Goal: Task Accomplishment & Management: Complete application form

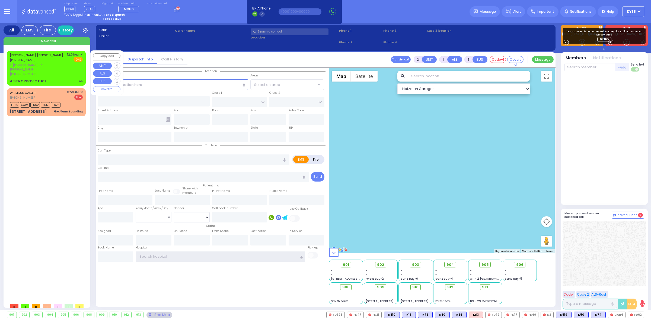
type input "ky68"
click at [47, 62] on div "JOSEPH MAYER REICHMAN יוסף מאיר רייכמאן" at bounding box center [37, 57] width 55 height 11
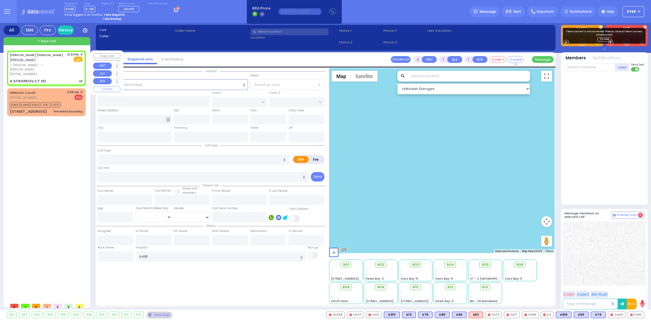
select select
type input "ob"
radio input "true"
type input "[PERSON_NAME]"
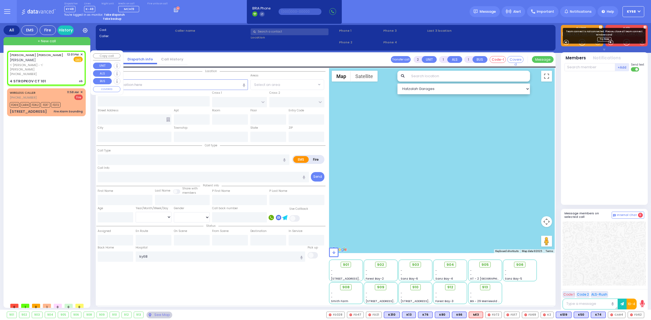
select select
type input "12:01"
type input "RIMENEV COURT"
type input "4 STROPKOV CT"
type input "101"
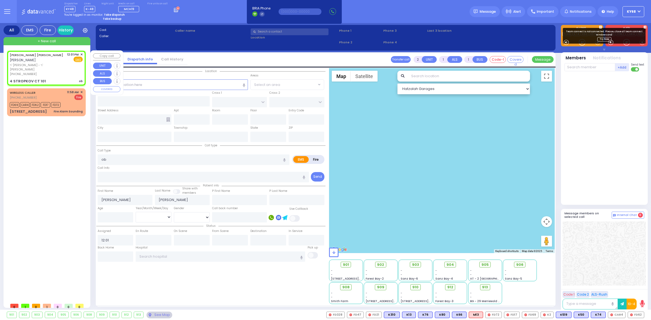
type input "[PERSON_NAME]"
type input "[US_STATE]"
type input "10950"
select select "Hatzalah Garages"
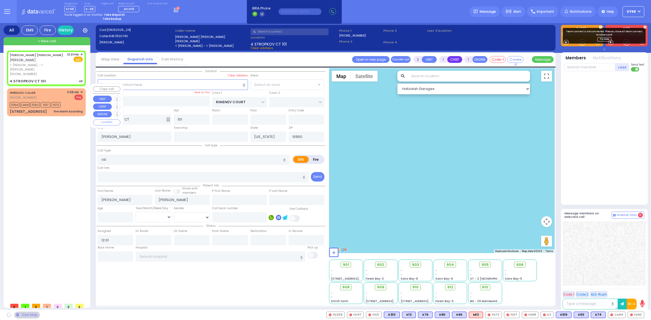
select select "SECTION 1"
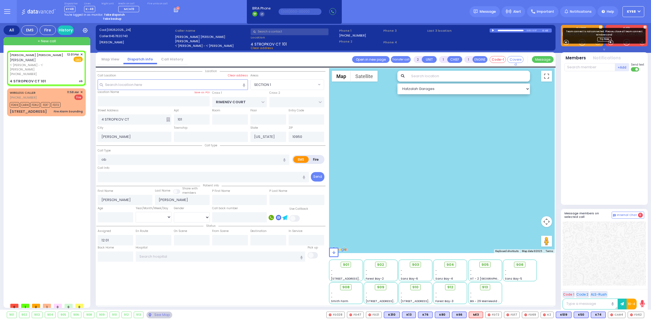
click at [492, 30] on div at bounding box center [493, 30] width 3 height 2
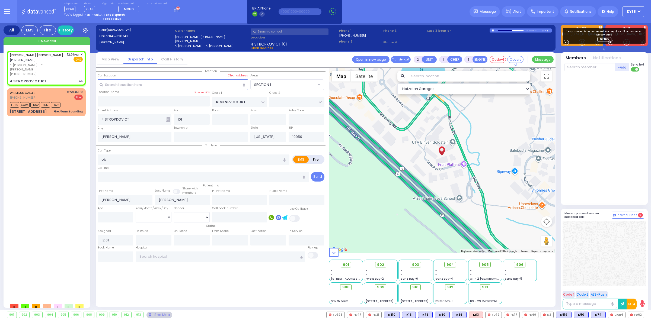
click at [175, 60] on link "Call History" at bounding box center [172, 59] width 30 height 5
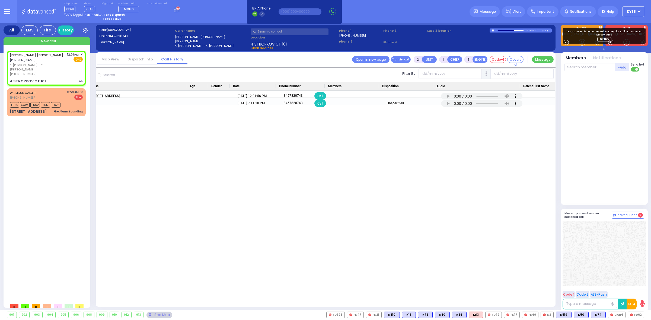
scroll to position [0, 152]
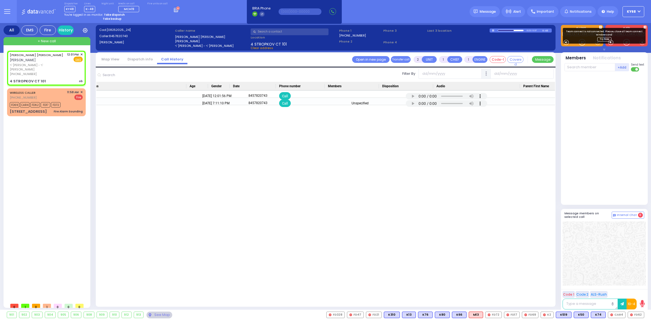
drag, startPoint x: 248, startPoint y: 136, endPoint x: 269, endPoint y: 134, distance: 20.8
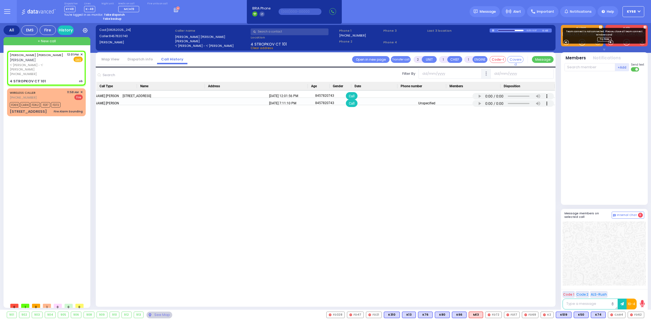
scroll to position [0, 0]
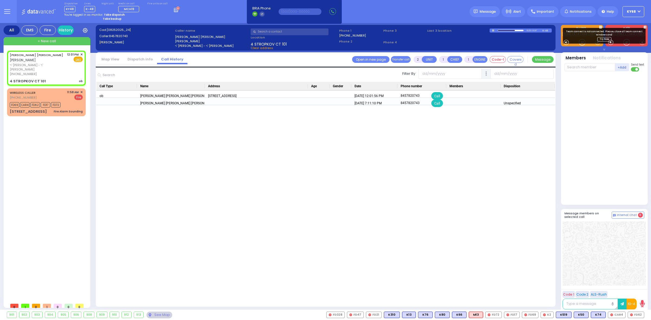
drag, startPoint x: 441, startPoint y: 134, endPoint x: 314, endPoint y: 135, distance: 126.9
click at [146, 58] on link "Dispatch info" at bounding box center [140, 59] width 34 height 5
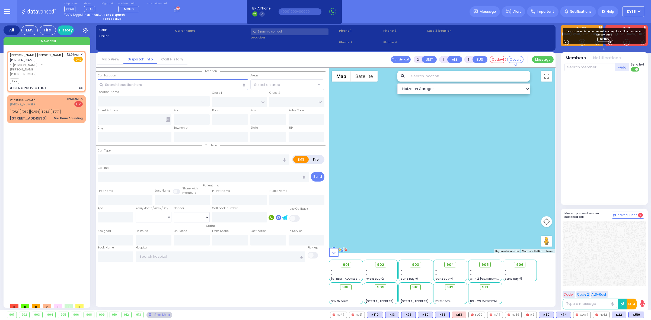
select select
type input "ob"
radio input "true"
type input "[PERSON_NAME]"
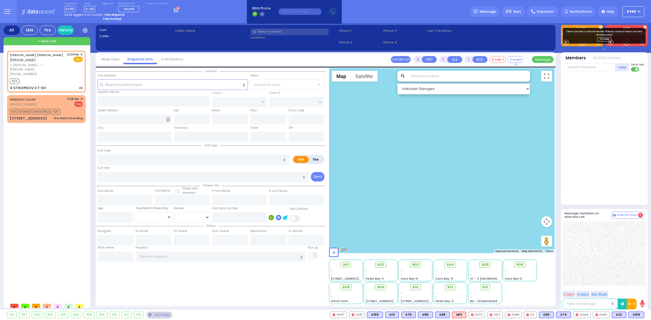
select select
type input "12:01"
type input "12:03"
select select "Hatzalah Garages"
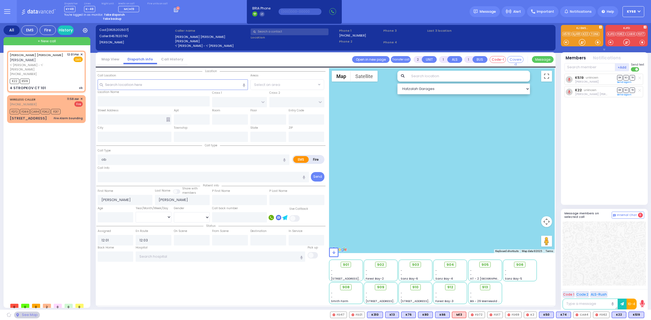
select select
radio input "true"
select select
select select "Hatzalah Garages"
type input "RIMENEV COURT"
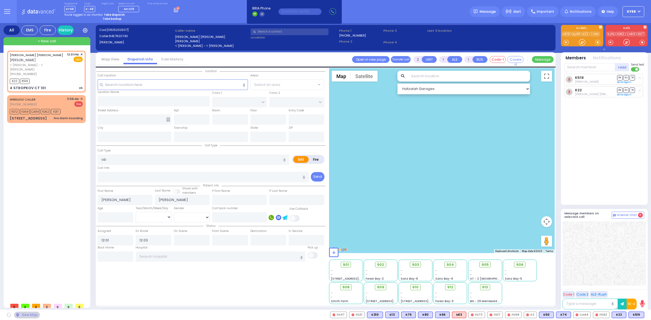
type input "4 STROPKOV CT"
type input "101"
type input "[PERSON_NAME]"
type input "[US_STATE]"
type input "10950"
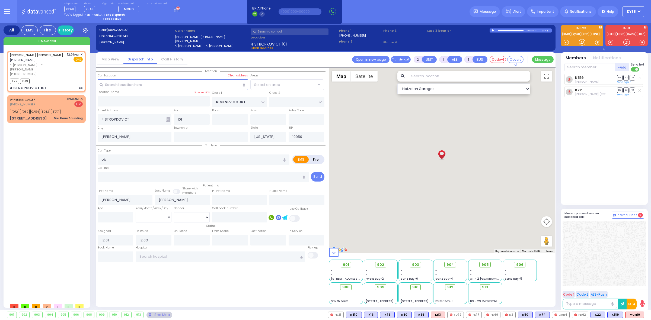
select select "SECTION 1"
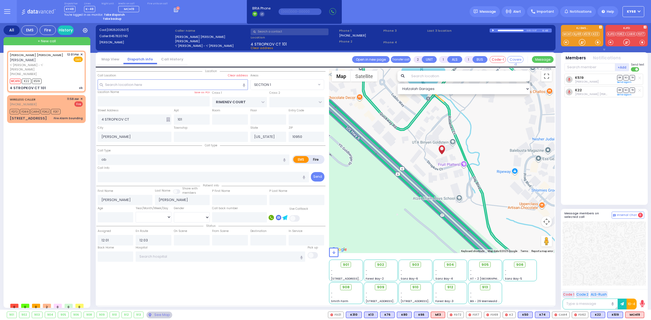
select select
radio input "true"
select select
select select "Hatzalah Garages"
select select "SECTION 1"
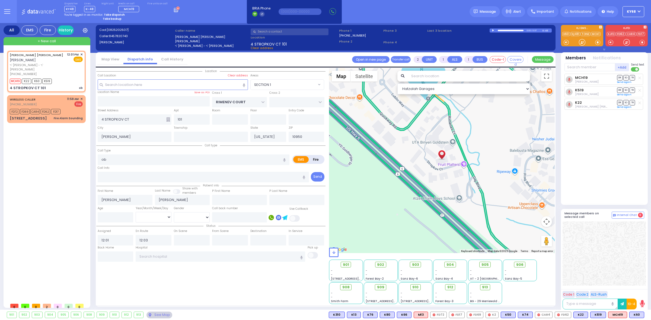
select select
radio input "true"
select select
select select "Hatzalah Garages"
select select "SECTION 1"
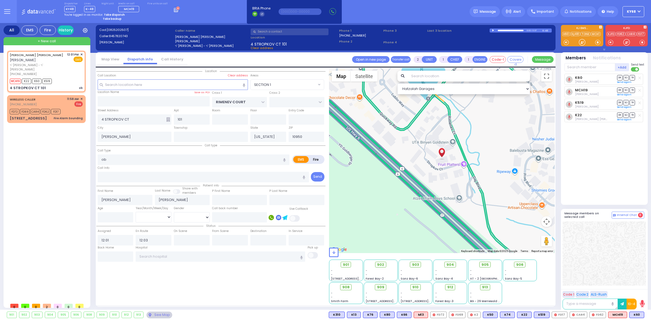
select select
radio input "true"
select select
select select "SECTION 1"
select select "Hatzalah Garages"
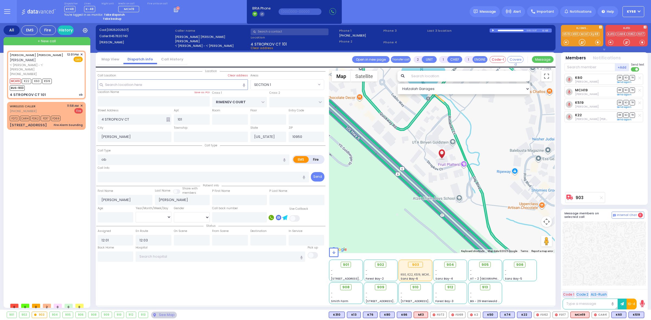
type input "6"
select select
radio input "true"
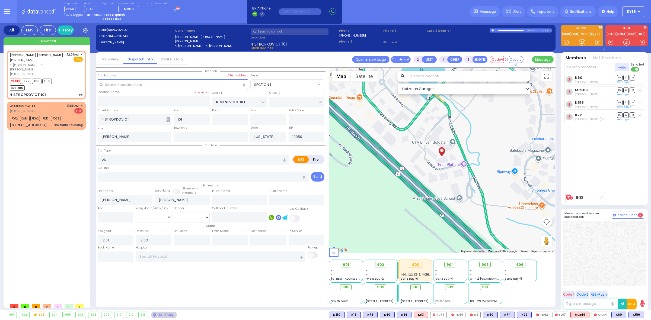
type input "Unknown"
select select "Year"
select select "SECTION 1"
select select "Hatzalah Garages"
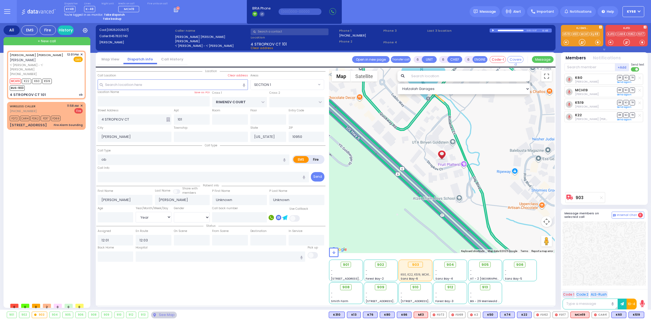
select select
radio input "true"
select select "Year"
radio input "true"
select select "Year"
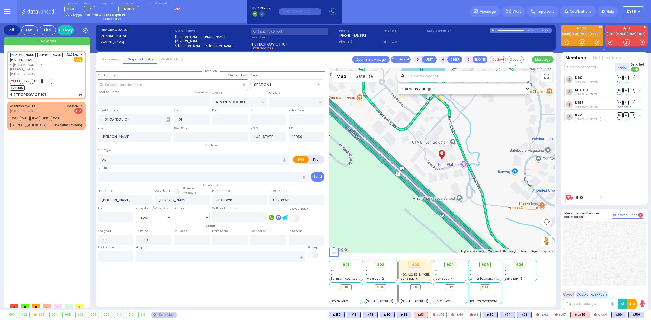
radio input "true"
select select "Year"
radio input "true"
select select "Year"
radio input "true"
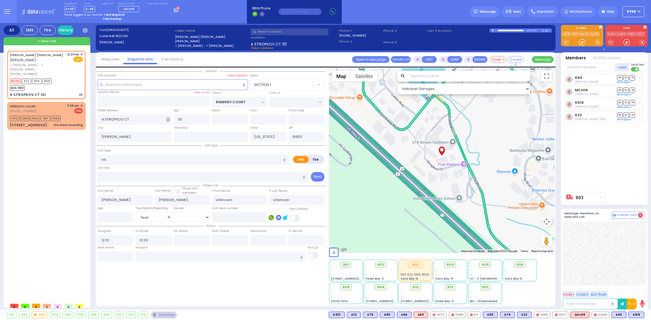
select select "Year"
select select "SECTION 1"
select select "Hatzalah Garages"
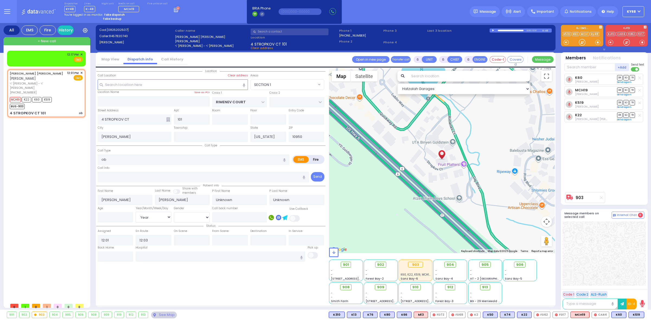
select select
radio input "true"
select select "Year"
select select "Hatzalah Garages"
select select "SECTION 1"
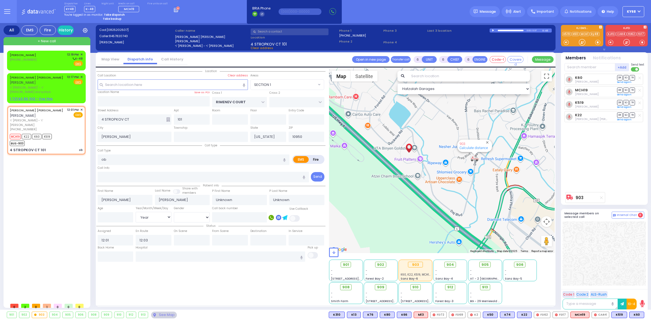
select select
radio input "true"
type input "28"
select select "Year"
select select "[DEMOGRAPHIC_DATA]"
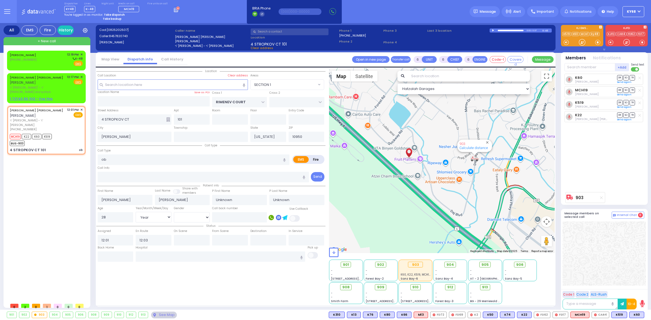
select select "Hatzalah Garages"
select select "SECTION 1"
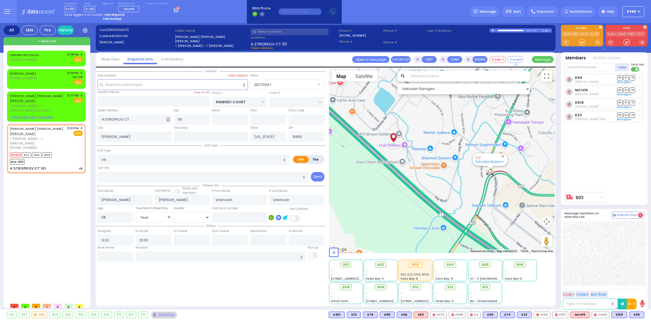
select select
radio input "true"
select select "Year"
select select "[DEMOGRAPHIC_DATA]"
select select "Hatzalah Garages"
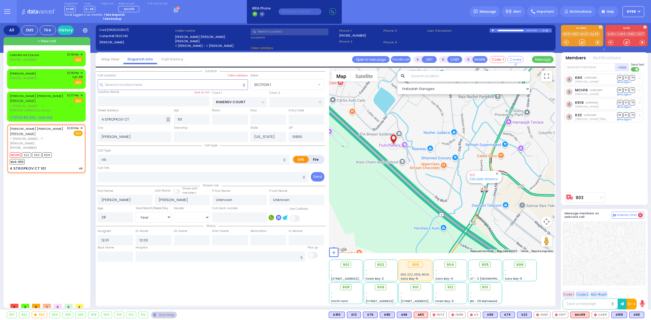
select select "SECTION 1"
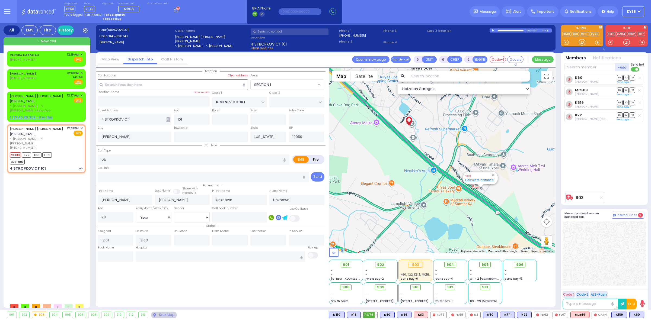
select select
radio input "true"
select select "Year"
select select "[DEMOGRAPHIC_DATA]"
type input "[GEOGRAPHIC_DATA] [STREET_ADDRESS][GEOGRAPHIC_DATA] Suffern"
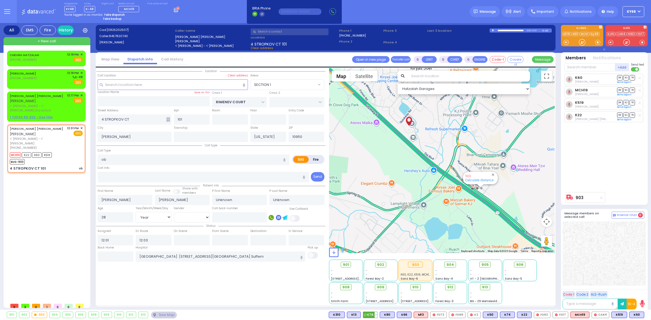
select select "SECTION 1"
select select "Hatzalah Garages"
select select
radio input "true"
select select "Year"
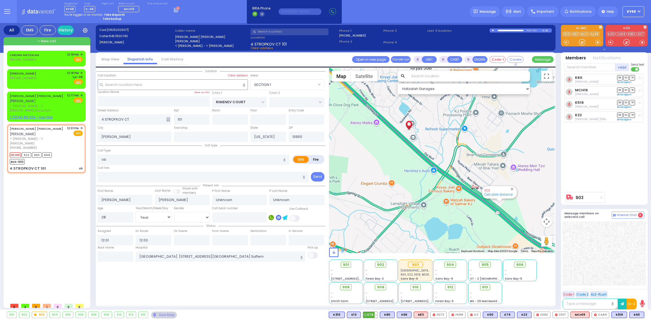
select select "[DEMOGRAPHIC_DATA]"
select select "SECTION 1"
select select "Hatzalah Garages"
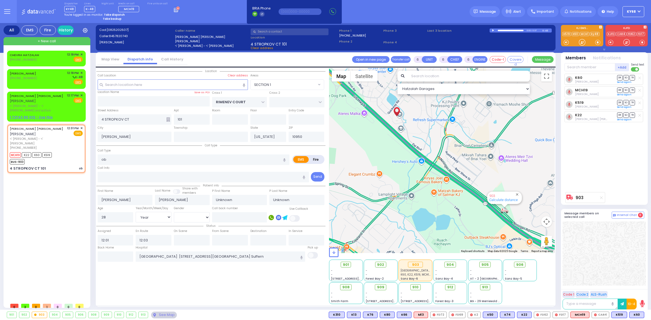
click at [46, 250] on div "CHEVRA HATZALAH [PHONE_NUMBER] 12:19 PM ✕ EMS EMS ob" at bounding box center [47, 176] width 81 height 250
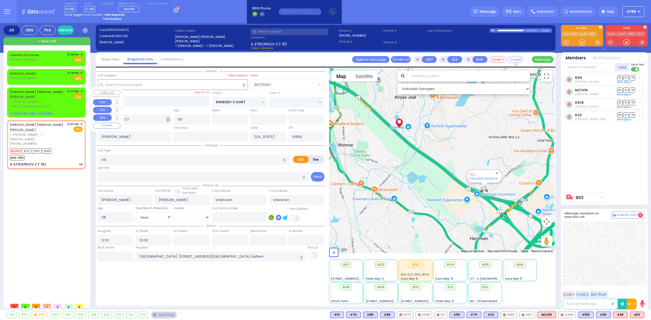
click at [65, 98] on div "[PERSON_NAME] [PERSON_NAME] [PERSON_NAME]" at bounding box center [37, 94] width 55 height 11
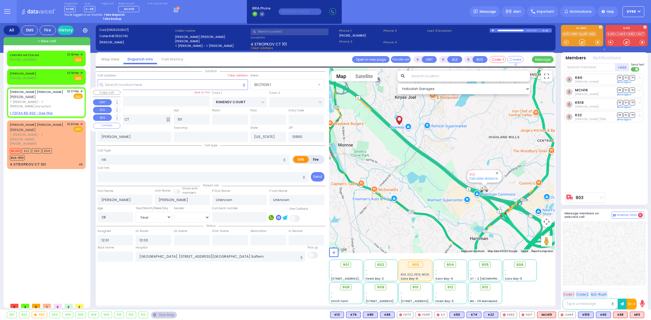
type input "2"
type input "1"
select select
type input "[MEDICAL_DATA]"
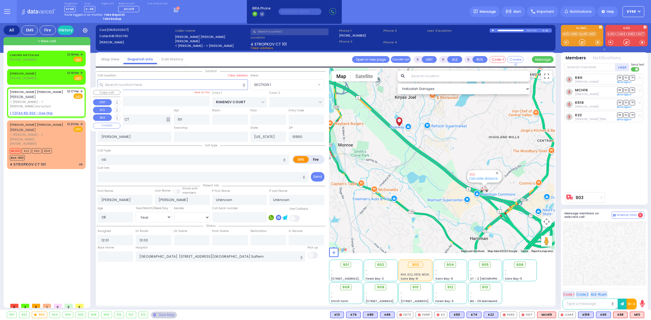
radio input "true"
type input "[PERSON_NAME]"
select select
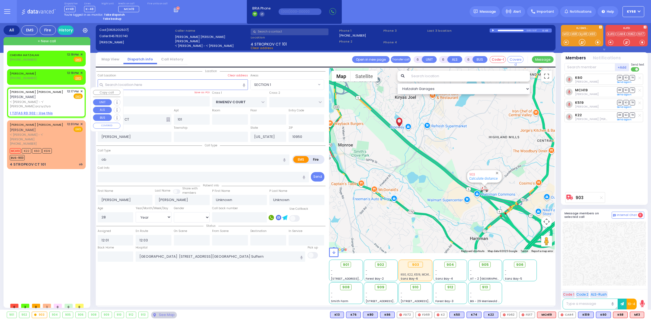
type input "12:17"
select select "Hatzalah Garages"
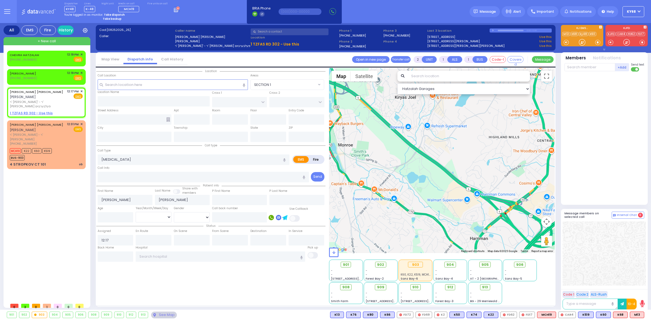
click at [246, 300] on div "Location All areas" at bounding box center [210, 186] width 229 height 236
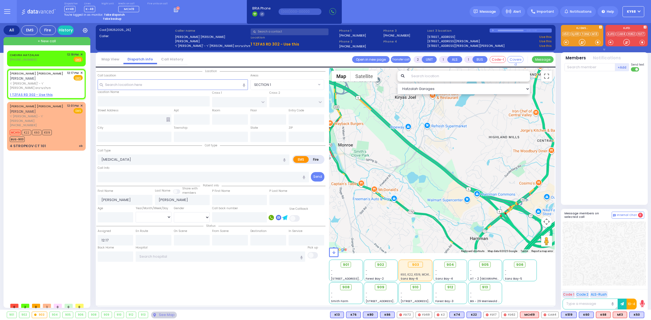
select select
radio input "true"
select select
type input "12:25"
select select "Hatzalah Garages"
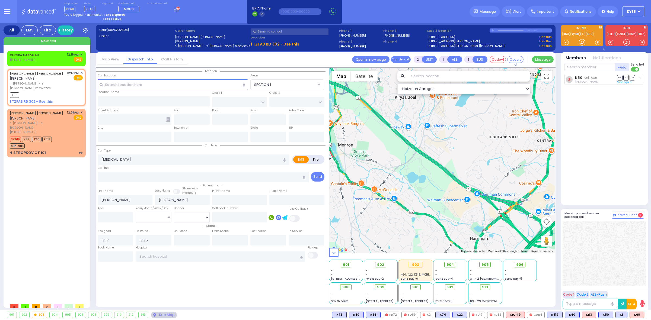
select select
radio input "true"
select select
select select "Hatzalah Garages"
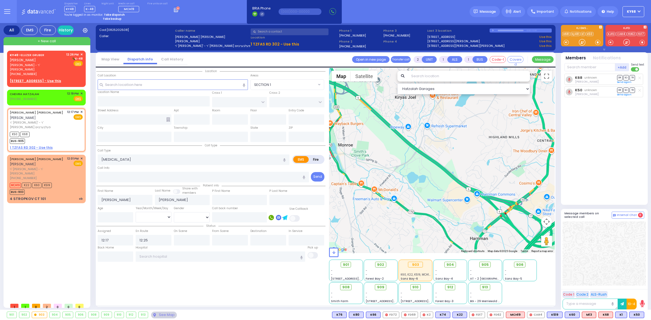
select select
radio input "true"
select select
select select "Hatzalah Garages"
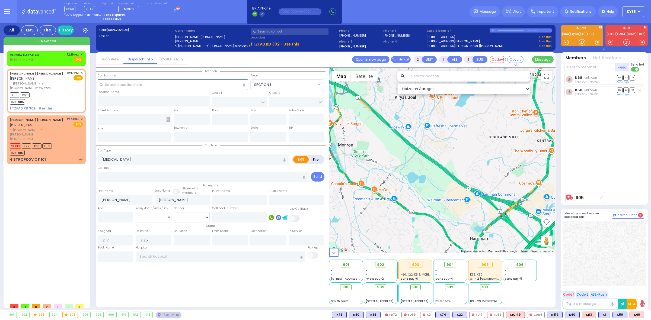
select select
radio input "true"
select select
select select "Hatzalah Garages"
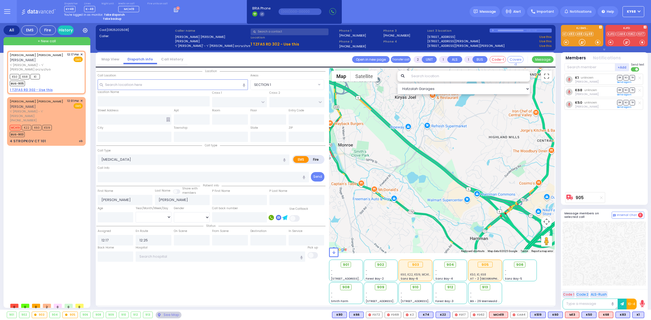
select select
radio input "true"
select select
type input "NICKLESBURG RD"
type input "KRAKOW BLVD"
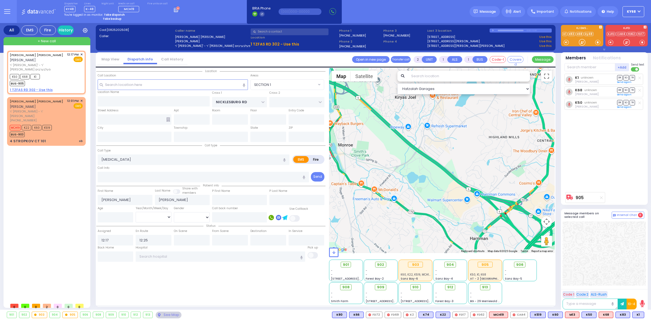
type input "[STREET_ADDRESS]"
type input "302"
type input "Monroe"
type input "[US_STATE]"
type input "10950"
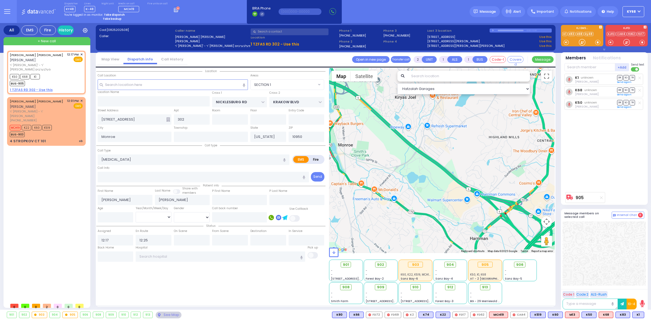
select select "ATZEI TAMURIM"
select select "Hatzalah Garages"
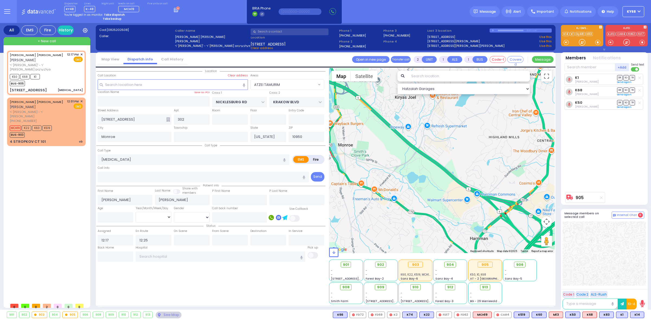
select select
radio input "true"
select select
select select "ATZEI TAMURIM"
select select "Hatzalah Garages"
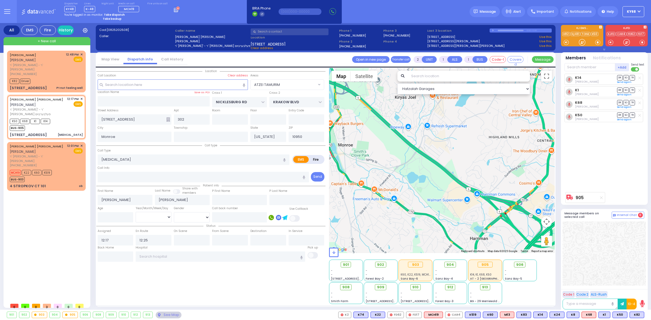
select select "ATZEI TAMURIM"
select select "Hatzalah Garages"
